Goal: Task Accomplishment & Management: Use online tool/utility

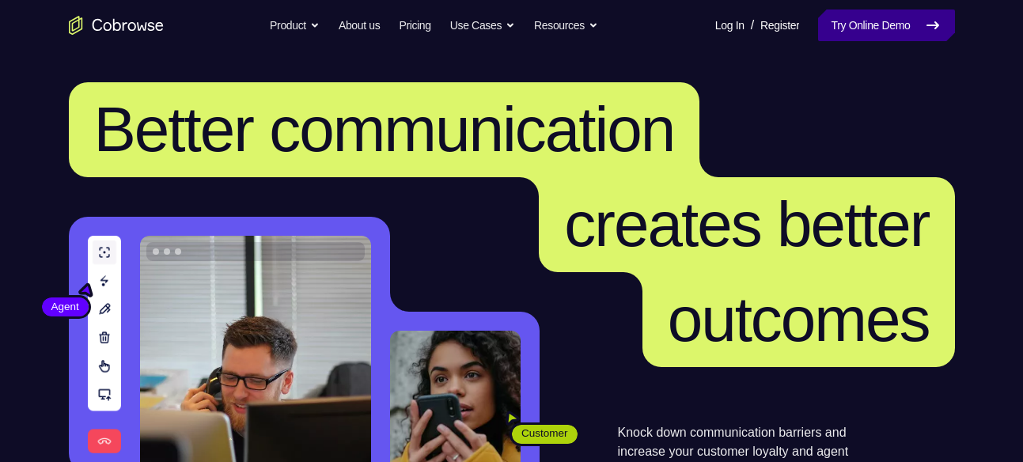
click at [873, 37] on link "Try Online Demo" at bounding box center [886, 25] width 136 height 32
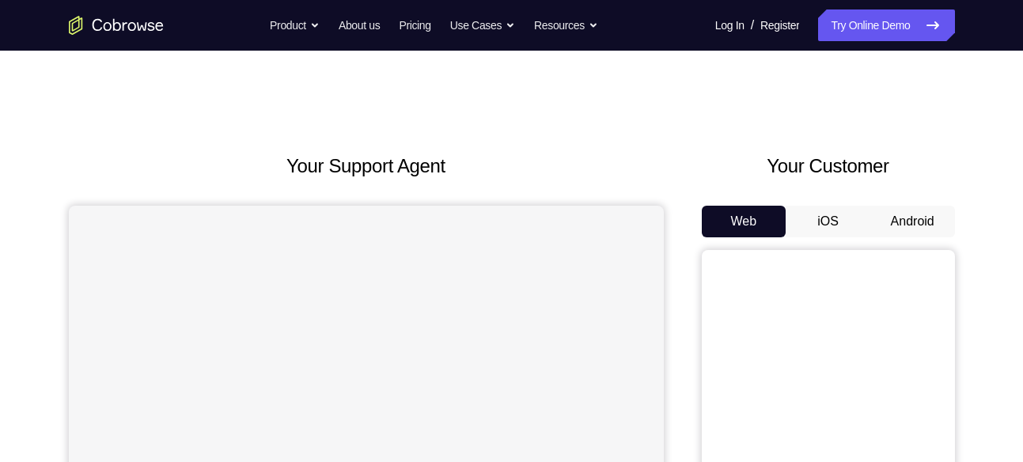
click at [917, 206] on button "Android" at bounding box center [912, 222] width 85 height 32
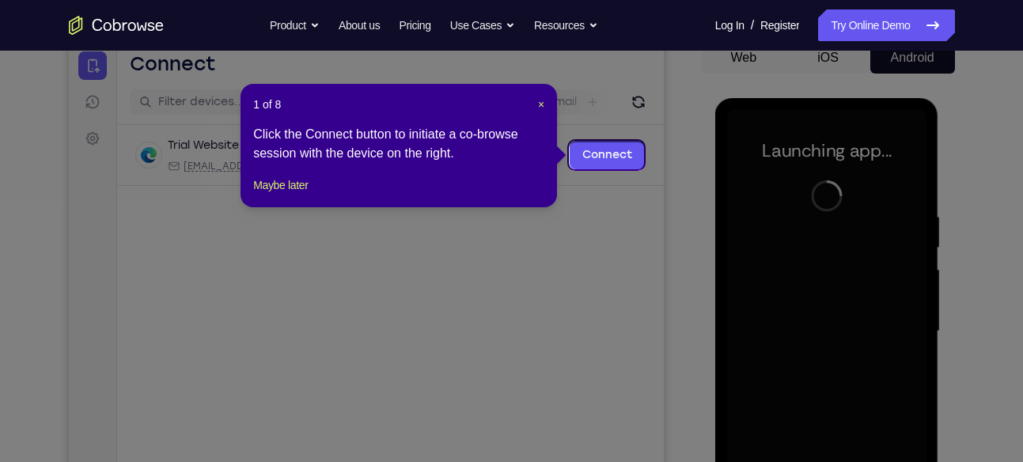
scroll to position [162, 0]
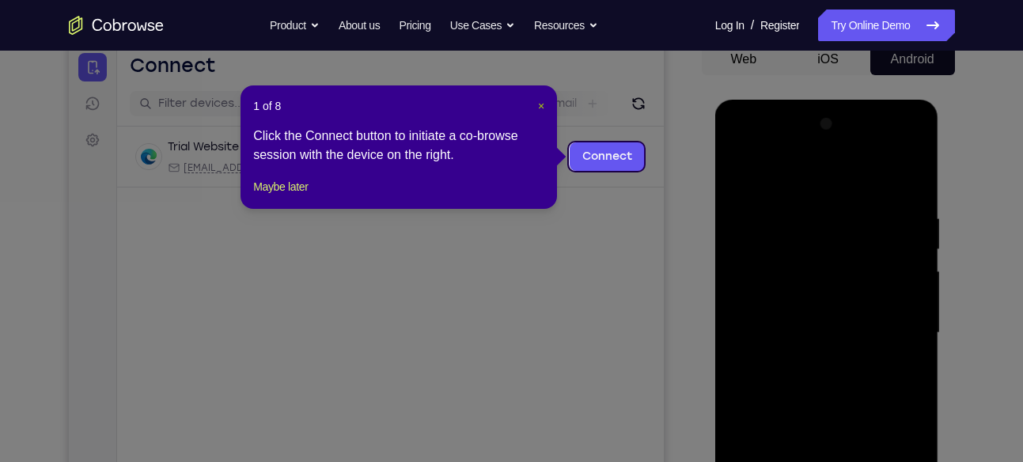
click at [541, 104] on span "×" at bounding box center [541, 106] width 6 height 13
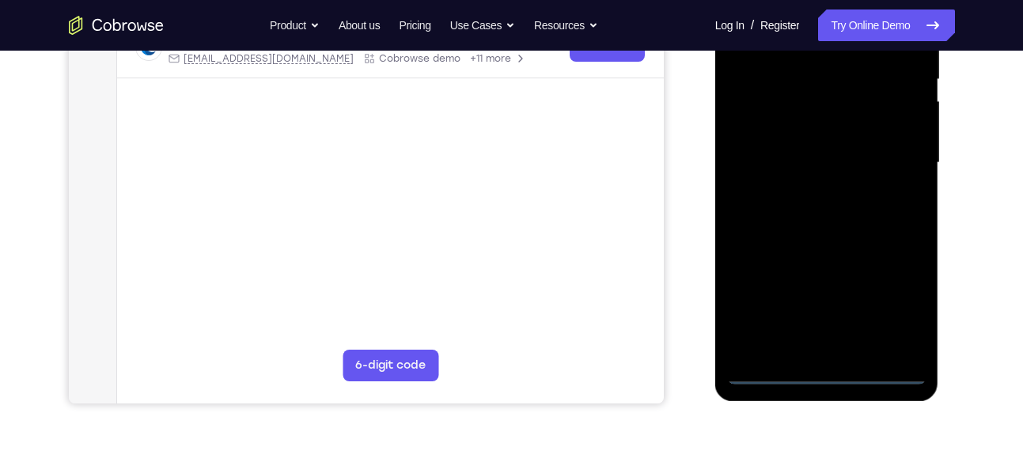
scroll to position [336, 0]
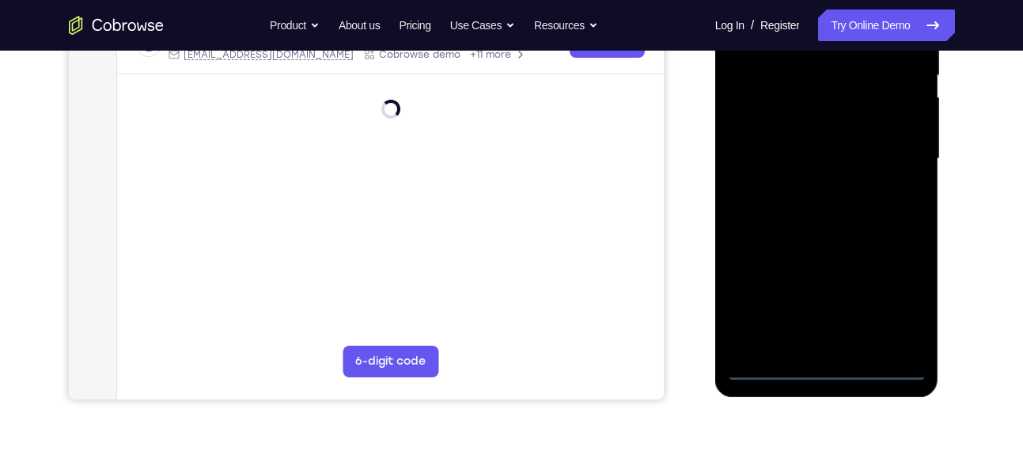
click at [822, 372] on div at bounding box center [826, 159] width 199 height 443
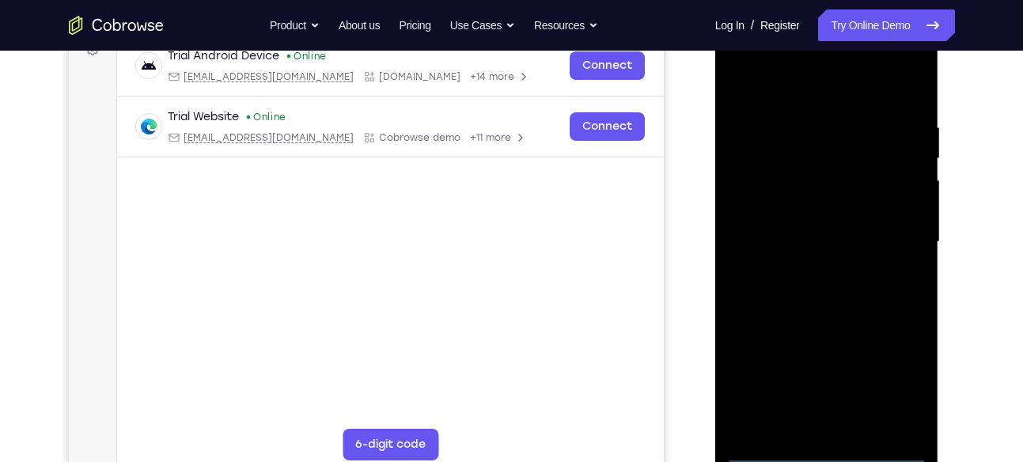
scroll to position [252, 0]
click at [886, 387] on div at bounding box center [826, 242] width 199 height 443
click at [810, 77] on div at bounding box center [826, 242] width 199 height 443
click at [899, 237] on div at bounding box center [826, 242] width 199 height 443
click at [815, 267] on div at bounding box center [826, 242] width 199 height 443
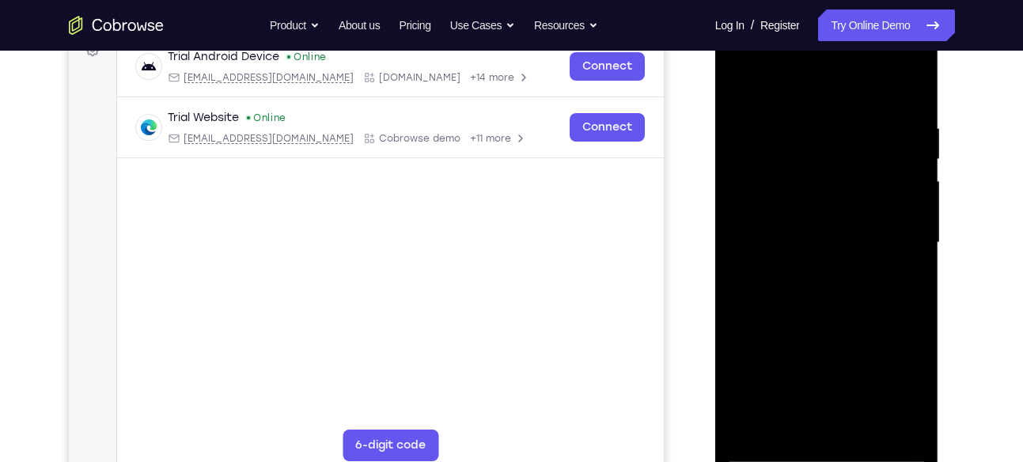
click at [815, 267] on div at bounding box center [826, 242] width 199 height 443
click at [815, 221] on div at bounding box center [826, 242] width 199 height 443
click at [815, 172] on div at bounding box center [826, 242] width 199 height 443
click at [807, 208] on div at bounding box center [826, 242] width 199 height 443
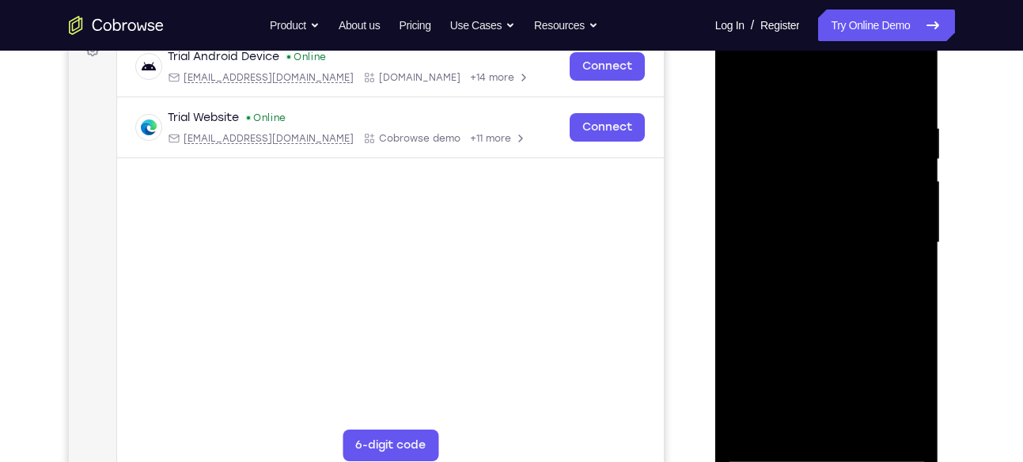
click at [792, 210] on div at bounding box center [826, 242] width 199 height 443
click at [800, 245] on div at bounding box center [826, 242] width 199 height 443
click at [822, 305] on div at bounding box center [826, 242] width 199 height 443
click at [822, 293] on div at bounding box center [826, 242] width 199 height 443
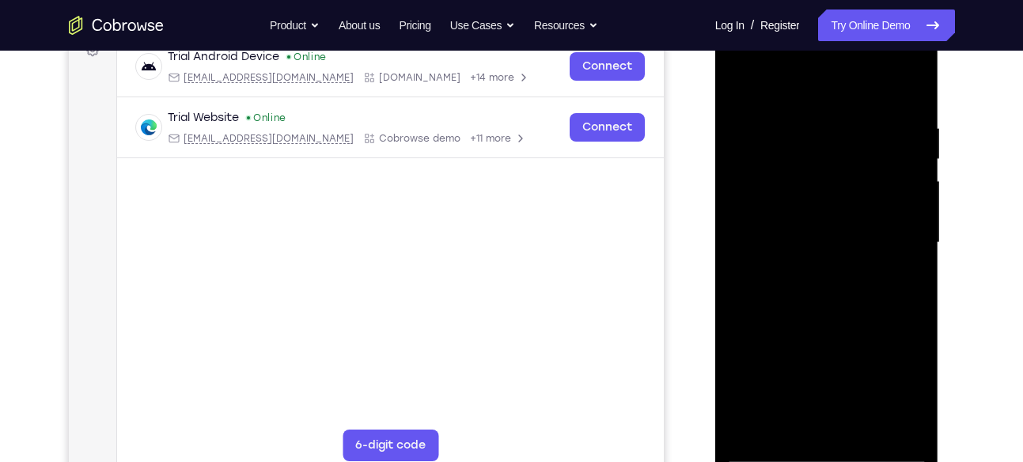
click at [874, 283] on div at bounding box center [826, 242] width 199 height 443
click at [858, 427] on div at bounding box center [826, 242] width 199 height 443
click at [819, 311] on div at bounding box center [826, 242] width 199 height 443
click at [866, 425] on div at bounding box center [826, 242] width 199 height 443
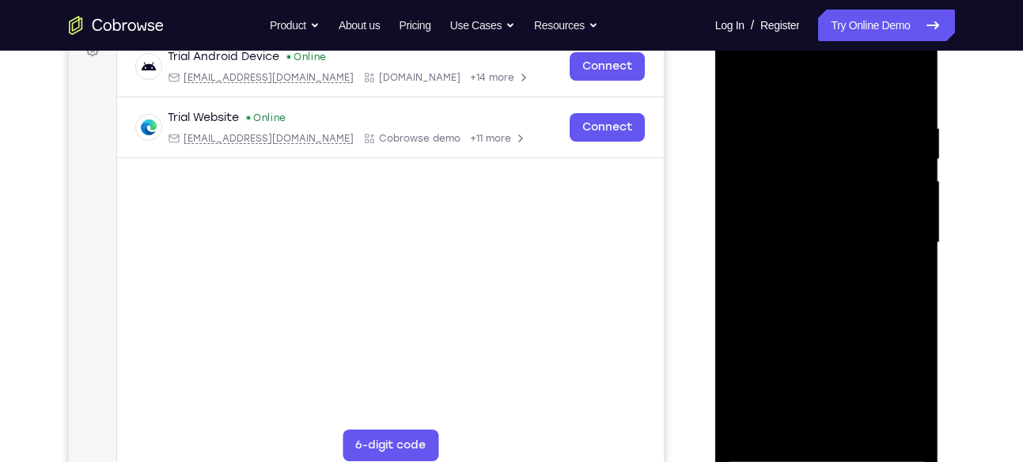
click at [829, 315] on div at bounding box center [826, 242] width 199 height 443
click at [743, 78] on div at bounding box center [826, 242] width 199 height 443
click at [794, 110] on div at bounding box center [826, 242] width 199 height 443
click at [904, 259] on div at bounding box center [826, 242] width 199 height 443
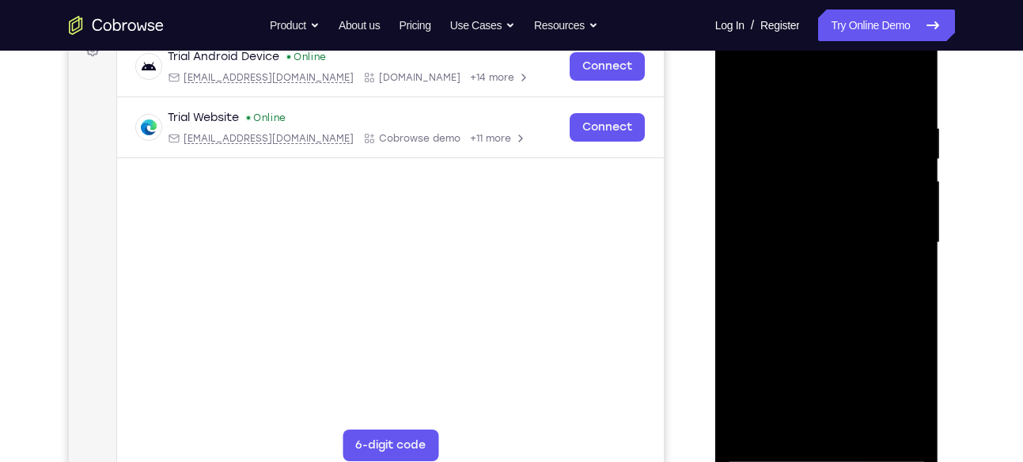
click at [904, 259] on div at bounding box center [826, 242] width 199 height 443
click at [903, 240] on div at bounding box center [826, 242] width 199 height 443
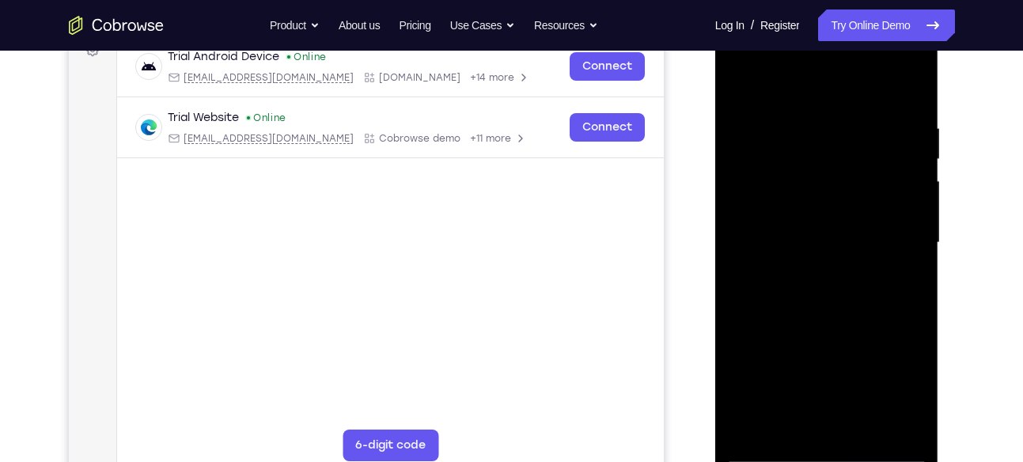
click at [907, 238] on div at bounding box center [826, 242] width 199 height 443
click at [909, 93] on div at bounding box center [826, 242] width 199 height 443
drag, startPoint x: 841, startPoint y: 276, endPoint x: 830, endPoint y: 155, distance: 121.5
click at [830, 155] on div at bounding box center [826, 242] width 199 height 443
drag, startPoint x: 824, startPoint y: 305, endPoint x: 820, endPoint y: 172, distance: 132.9
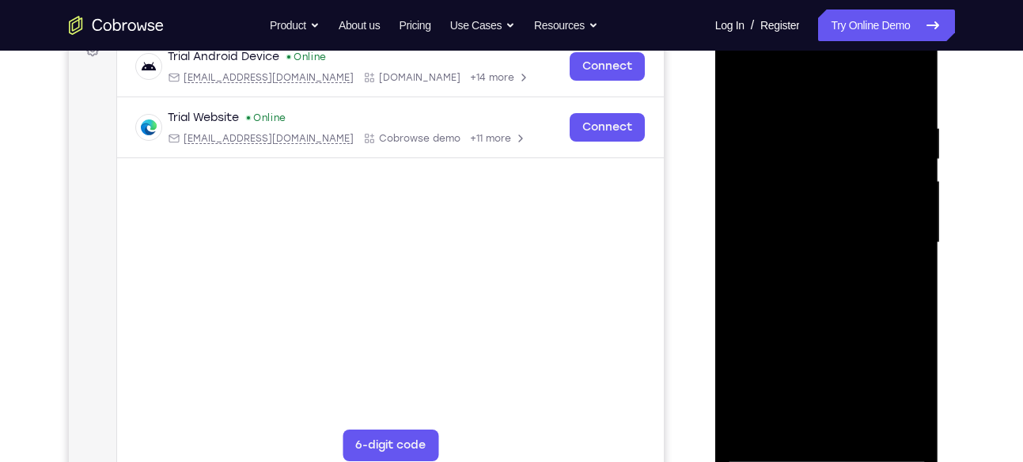
click at [820, 172] on div at bounding box center [826, 242] width 199 height 443
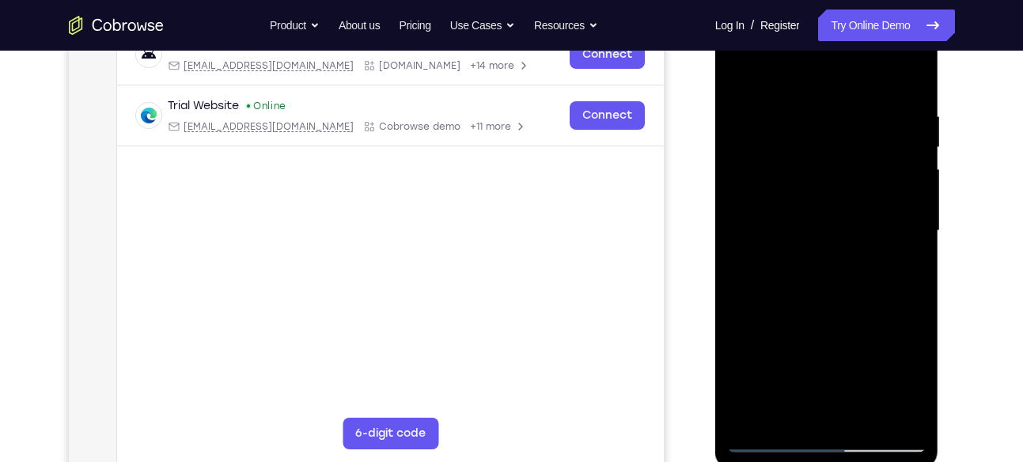
scroll to position [265, 0]
drag, startPoint x: 818, startPoint y: 271, endPoint x: 828, endPoint y: 85, distance: 186.1
click at [828, 85] on div at bounding box center [826, 230] width 199 height 443
drag, startPoint x: 837, startPoint y: 289, endPoint x: 851, endPoint y: 82, distance: 206.8
click at [851, 82] on div at bounding box center [826, 230] width 199 height 443
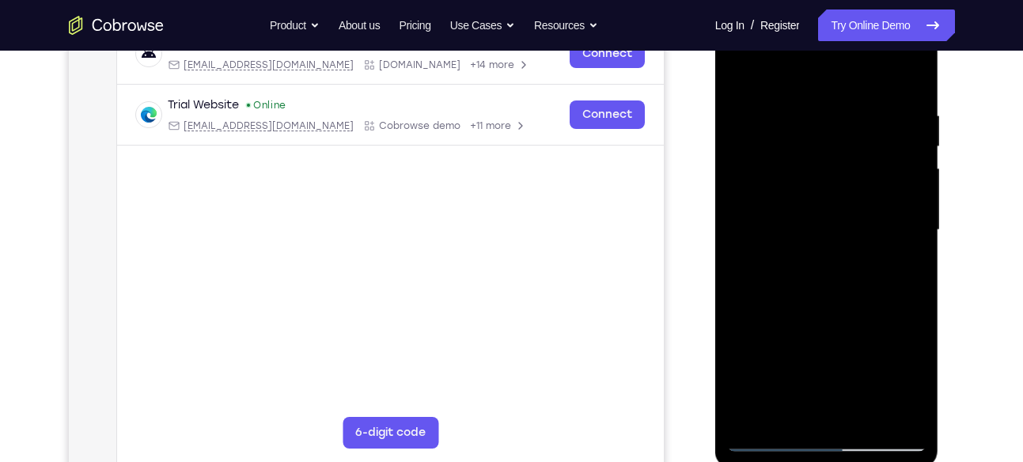
drag, startPoint x: 850, startPoint y: 300, endPoint x: 855, endPoint y: 124, distance: 175.6
click at [855, 124] on div at bounding box center [826, 230] width 199 height 443
drag, startPoint x: 849, startPoint y: 283, endPoint x: 849, endPoint y: 132, distance: 151.0
click at [849, 132] on div at bounding box center [826, 230] width 199 height 443
click at [914, 155] on div at bounding box center [826, 230] width 199 height 443
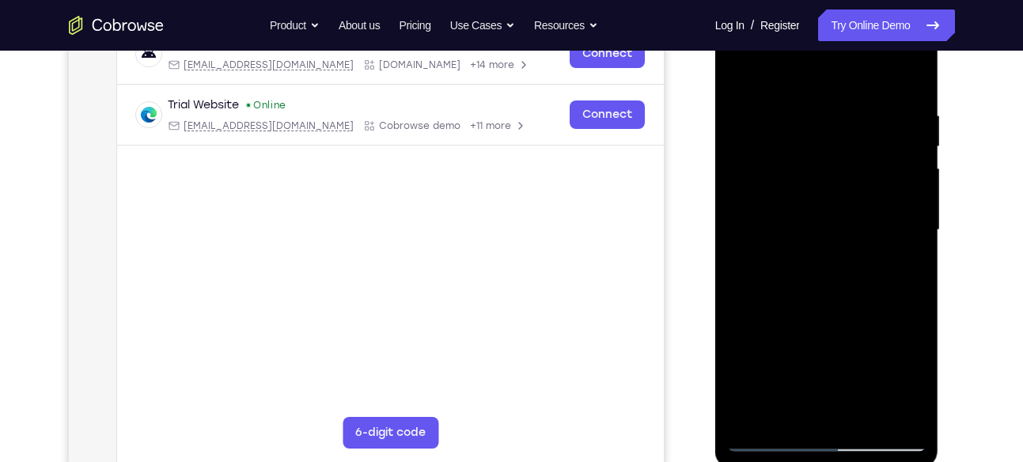
drag, startPoint x: 822, startPoint y: 237, endPoint x: 818, endPoint y: 76, distance: 161.4
click at [818, 76] on div at bounding box center [826, 230] width 199 height 443
drag, startPoint x: 839, startPoint y: 331, endPoint x: 837, endPoint y: 180, distance: 151.1
click at [837, 180] on div at bounding box center [826, 229] width 199 height 443
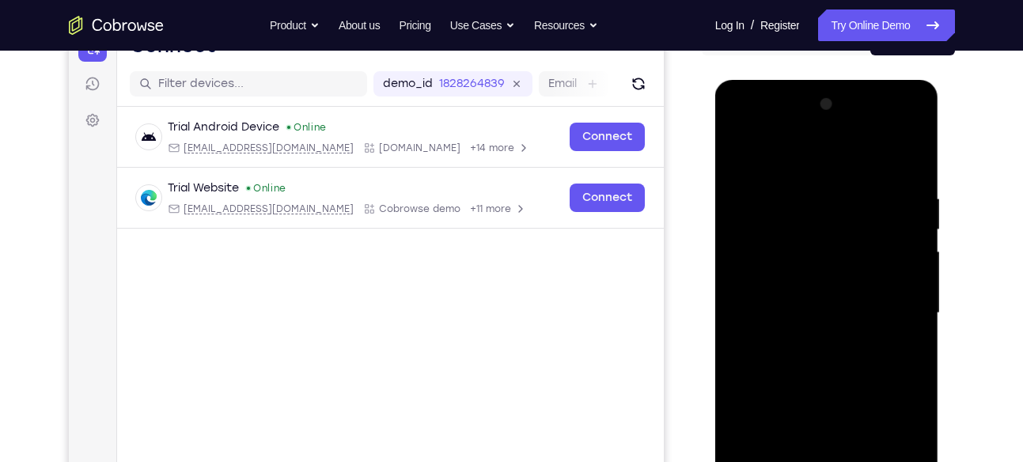
scroll to position [180, 0]
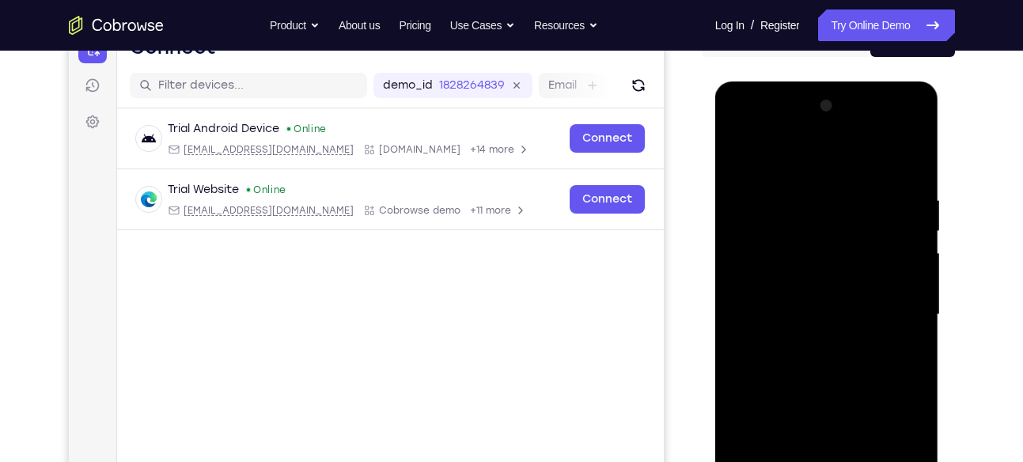
drag, startPoint x: 854, startPoint y: 400, endPoint x: 854, endPoint y: 361, distance: 38.7
click at [854, 361] on div at bounding box center [826, 314] width 199 height 443
drag, startPoint x: 868, startPoint y: 278, endPoint x: 858, endPoint y: 369, distance: 91.4
click at [858, 369] on div at bounding box center [826, 314] width 199 height 443
click at [914, 153] on div at bounding box center [826, 314] width 199 height 443
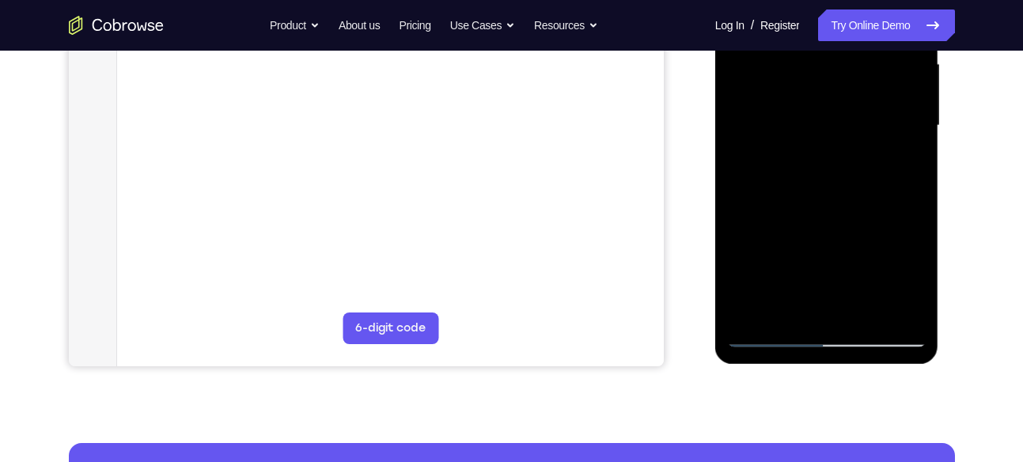
scroll to position [370, 0]
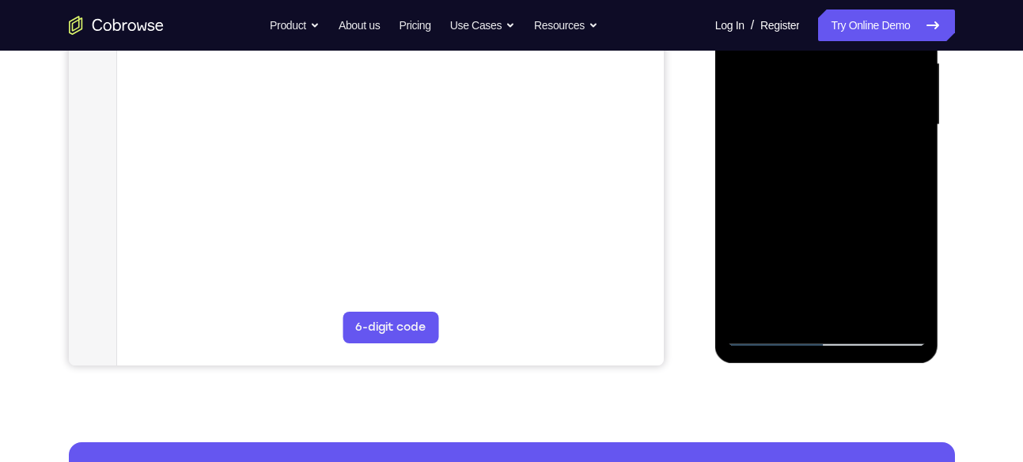
click at [857, 307] on div at bounding box center [826, 125] width 199 height 443
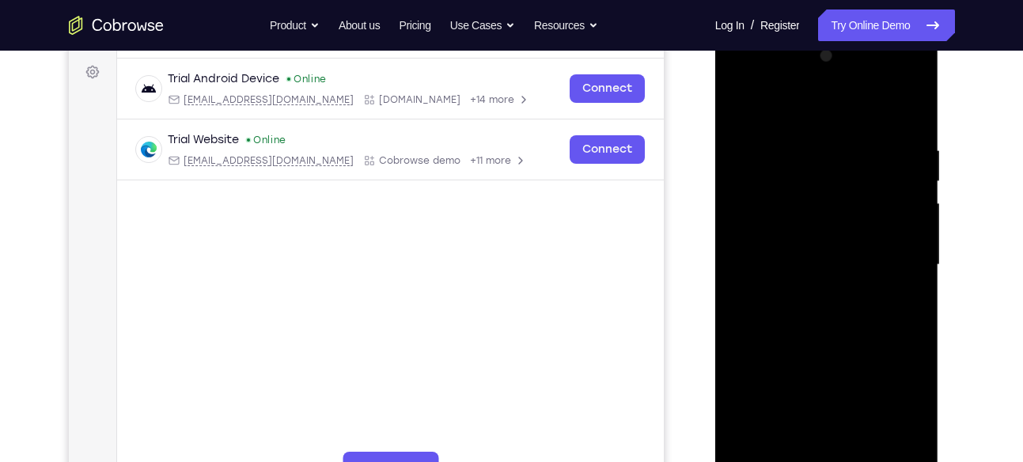
scroll to position [227, 0]
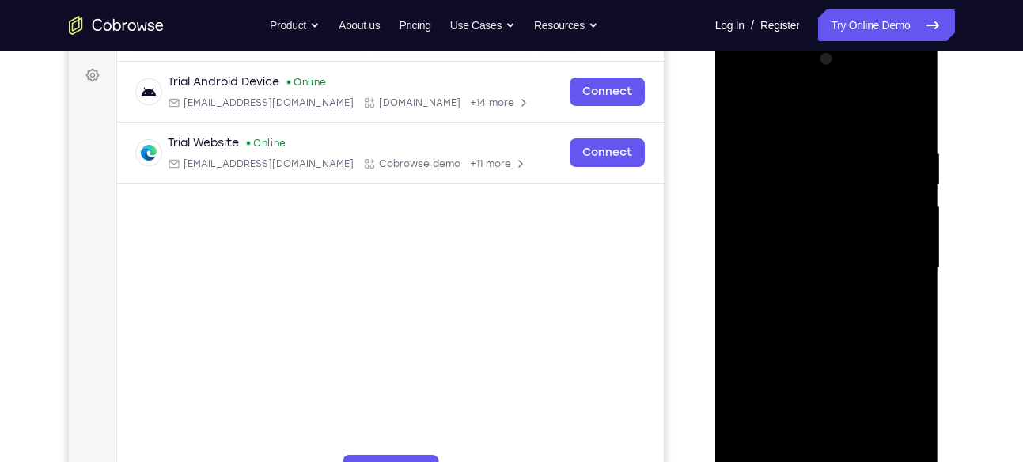
click at [838, 255] on div at bounding box center [826, 268] width 199 height 443
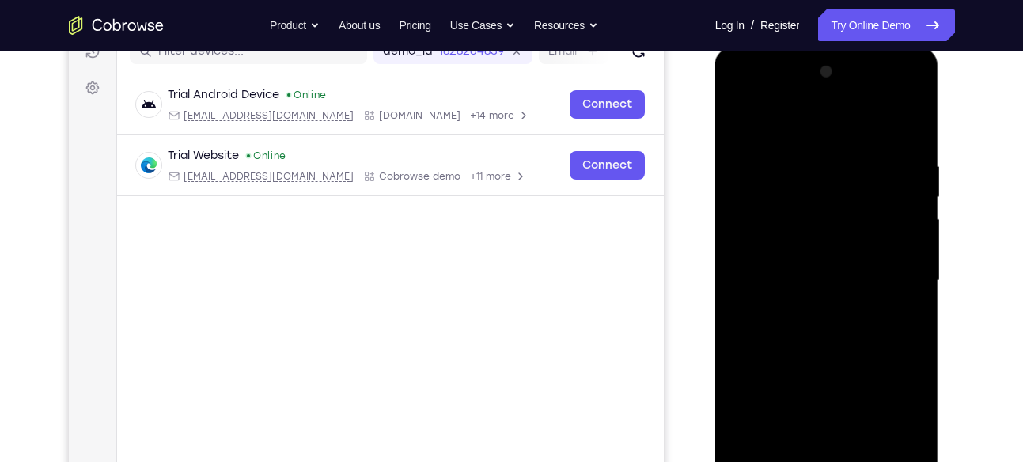
scroll to position [213, 0]
click at [730, 123] on div at bounding box center [826, 282] width 199 height 443
click at [744, 120] on div at bounding box center [826, 282] width 199 height 443
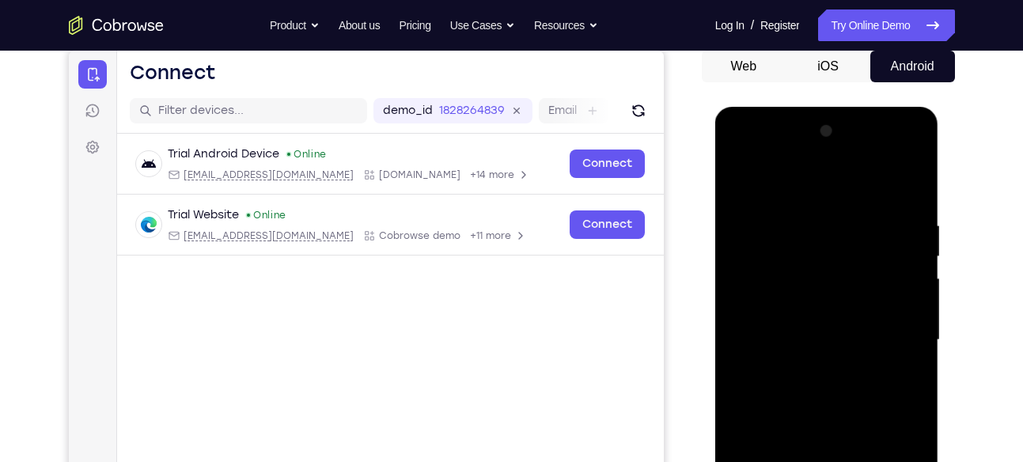
scroll to position [152, 0]
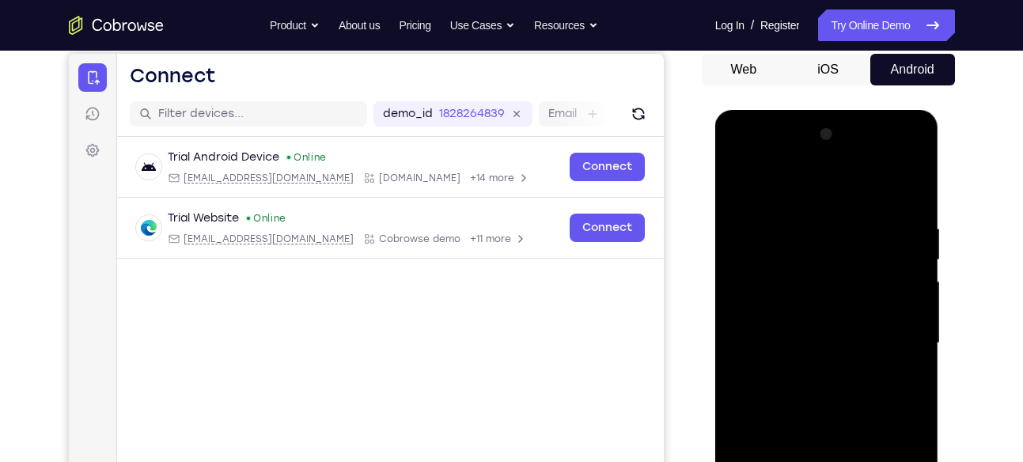
click at [806, 263] on div at bounding box center [826, 343] width 199 height 443
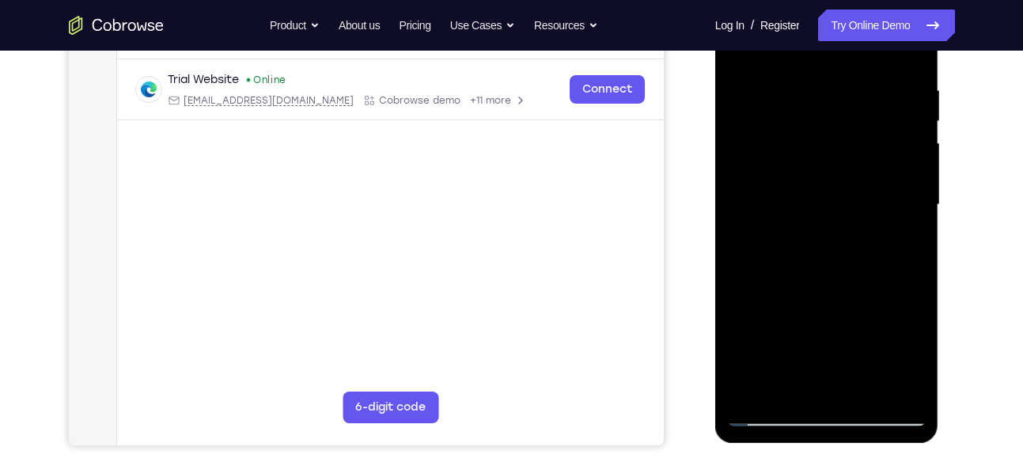
scroll to position [291, 0]
